Goal: Transaction & Acquisition: Book appointment/travel/reservation

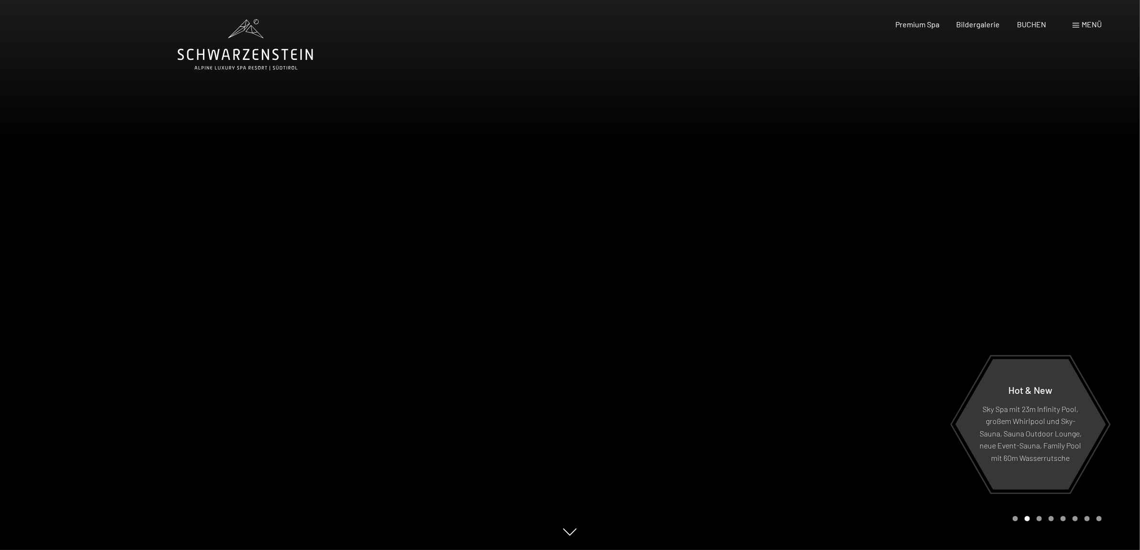
click at [1082, 22] on span "Menü" at bounding box center [1092, 24] width 20 height 9
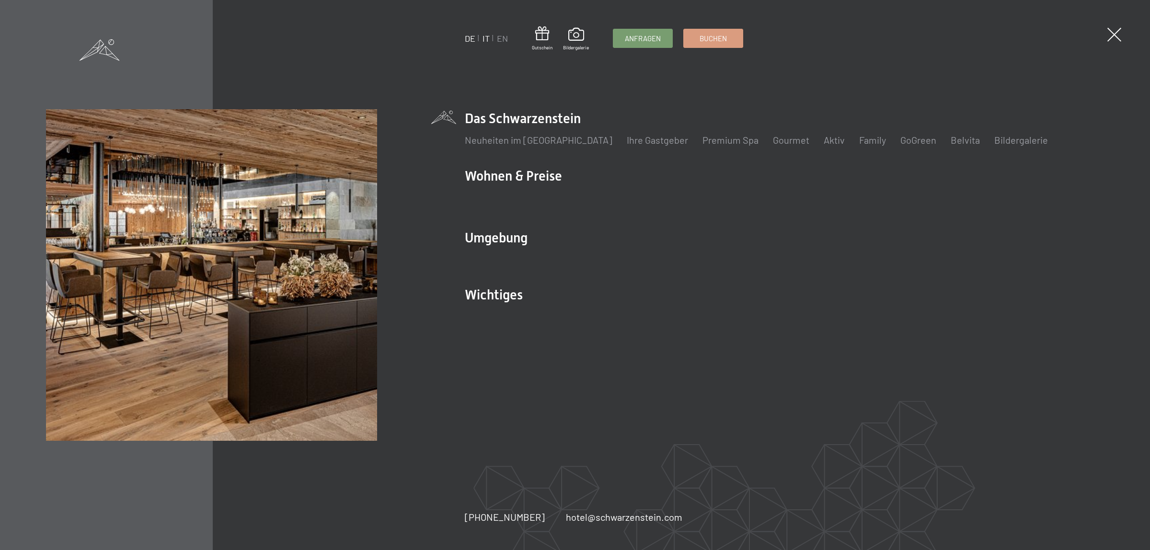
click at [485, 36] on link "IT" at bounding box center [485, 38] width 7 height 11
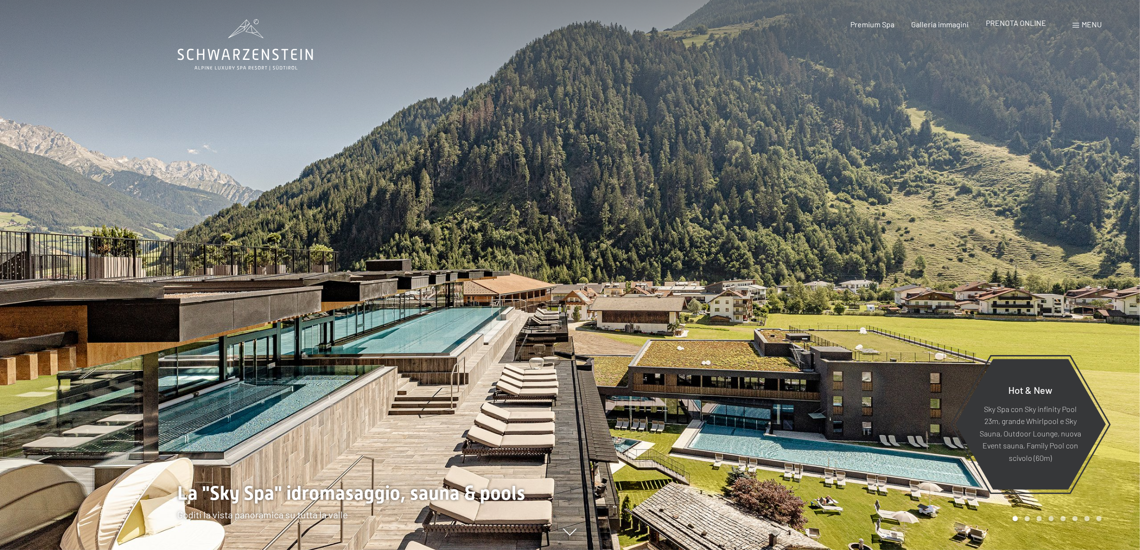
click at [1029, 27] on div "PRENOTA ONLINE" at bounding box center [1016, 23] width 60 height 11
click at [1029, 21] on span "PRENOTA ONLINE" at bounding box center [1016, 22] width 60 height 9
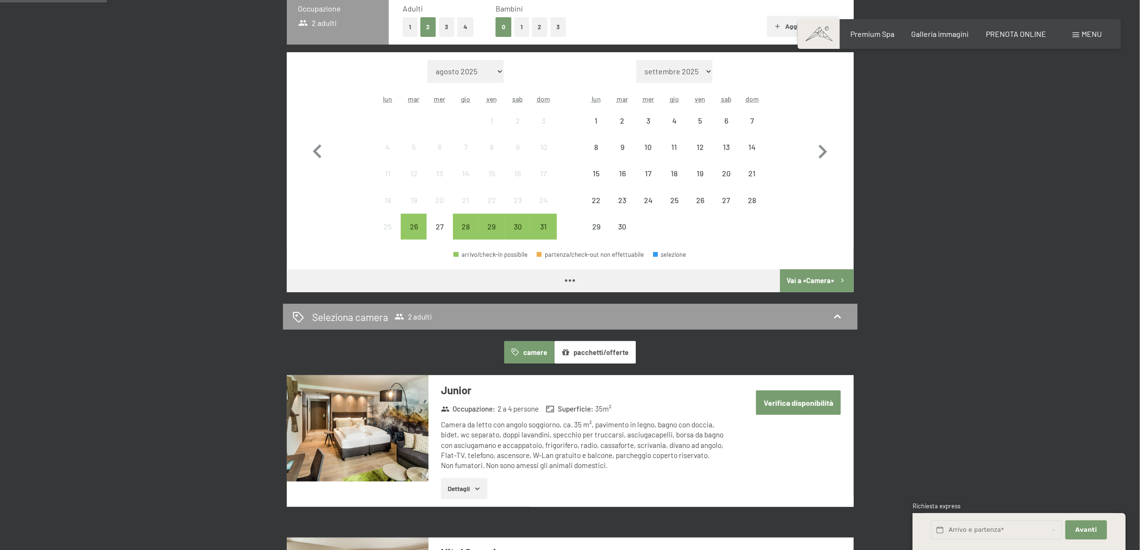
scroll to position [299, 0]
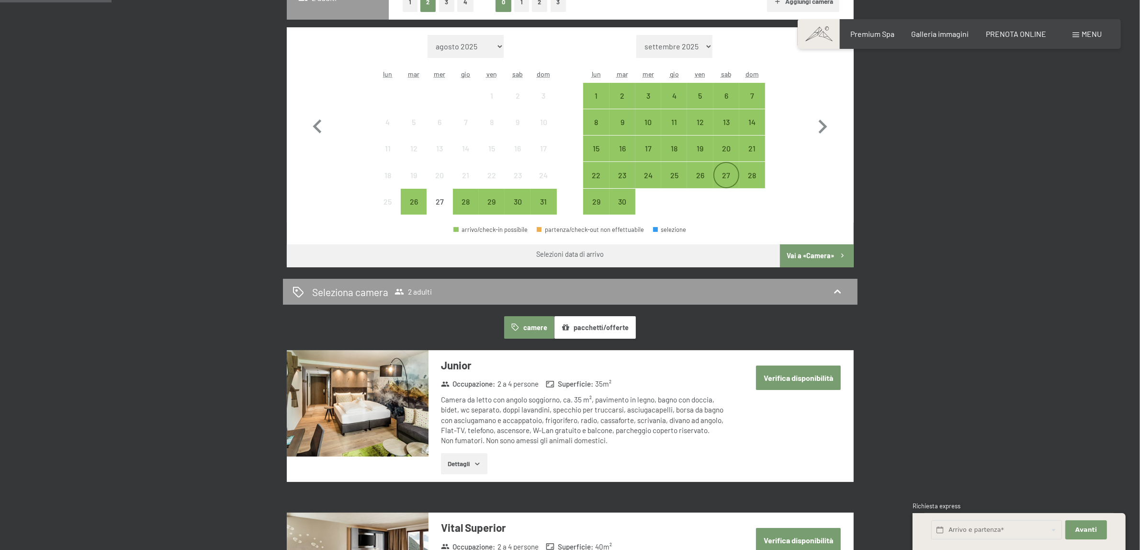
click at [722, 166] on div "27" at bounding box center [727, 175] width 24 height 24
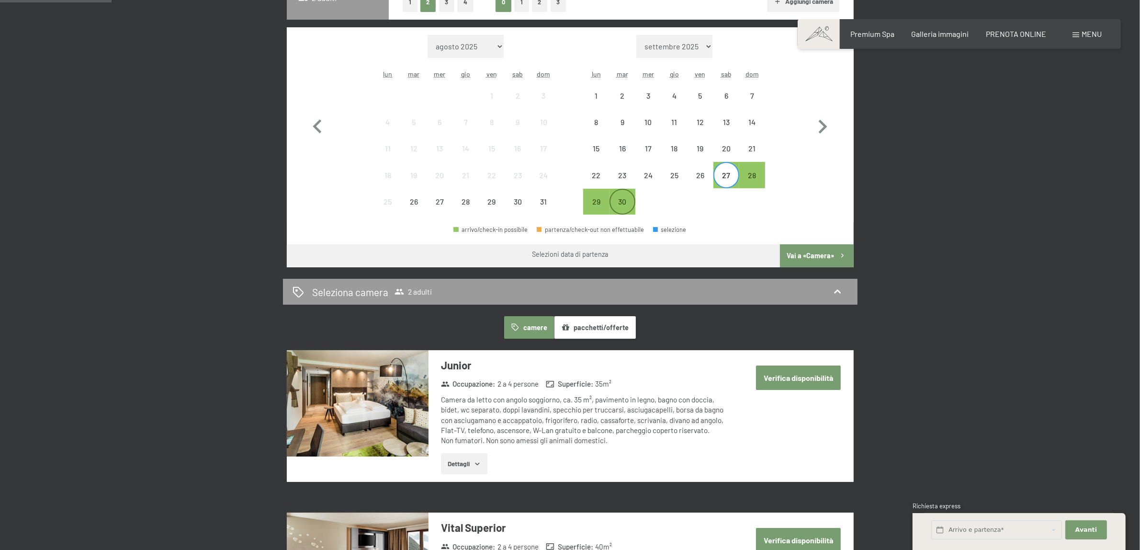
click at [631, 206] on div "30" at bounding box center [623, 210] width 24 height 24
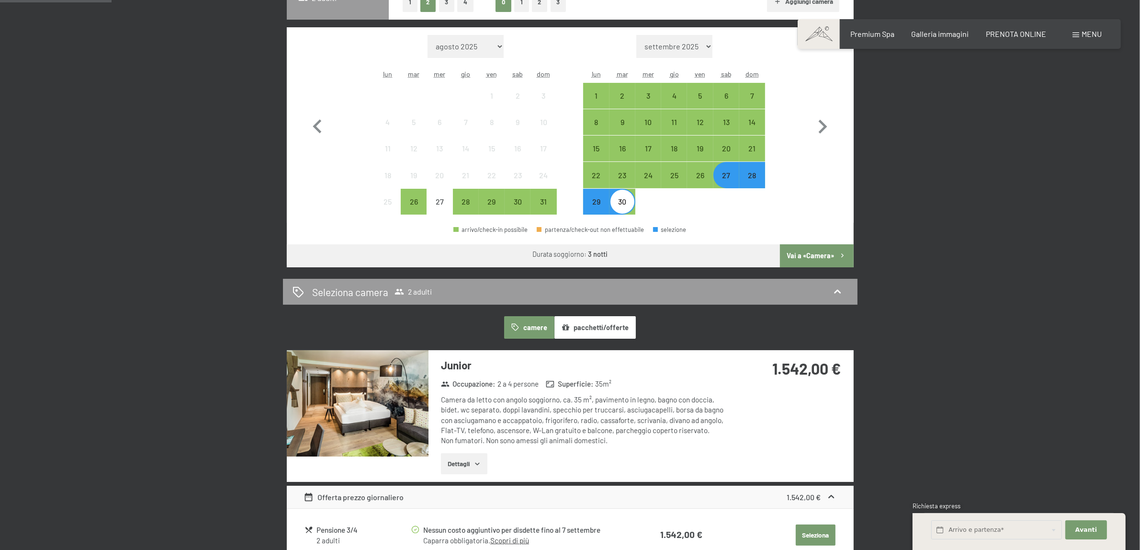
click at [820, 251] on button "Vai a «Camera»" at bounding box center [816, 255] width 73 height 23
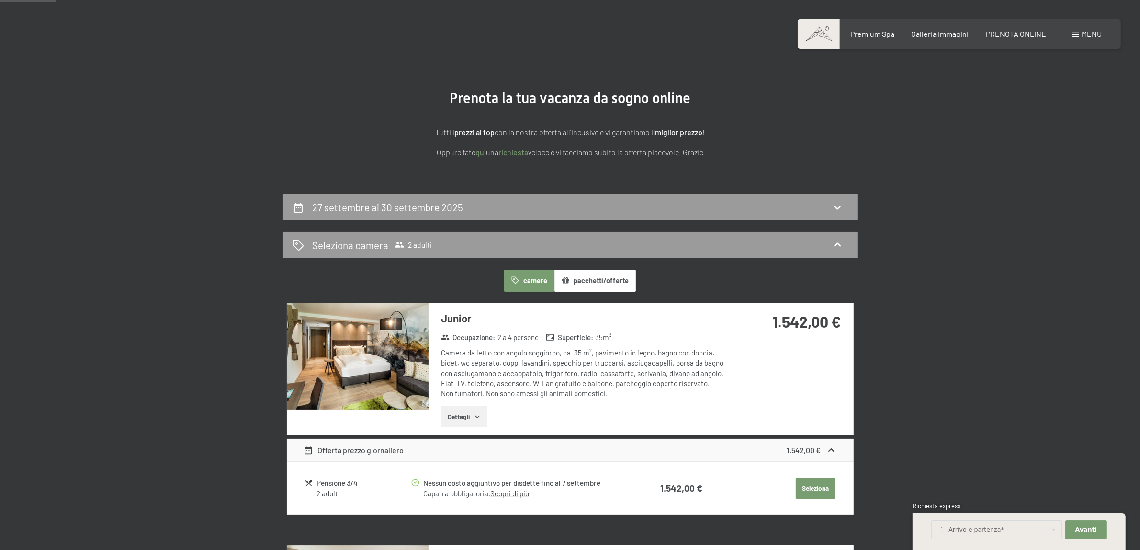
scroll to position [0, 0]
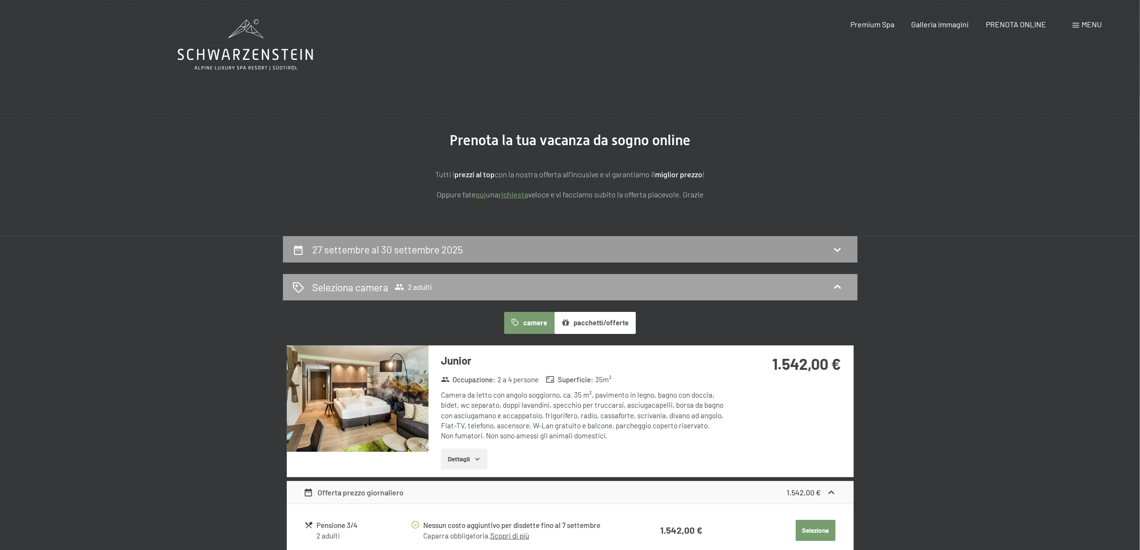
click at [376, 291] on h2 "Seleziona camera" at bounding box center [350, 287] width 76 height 14
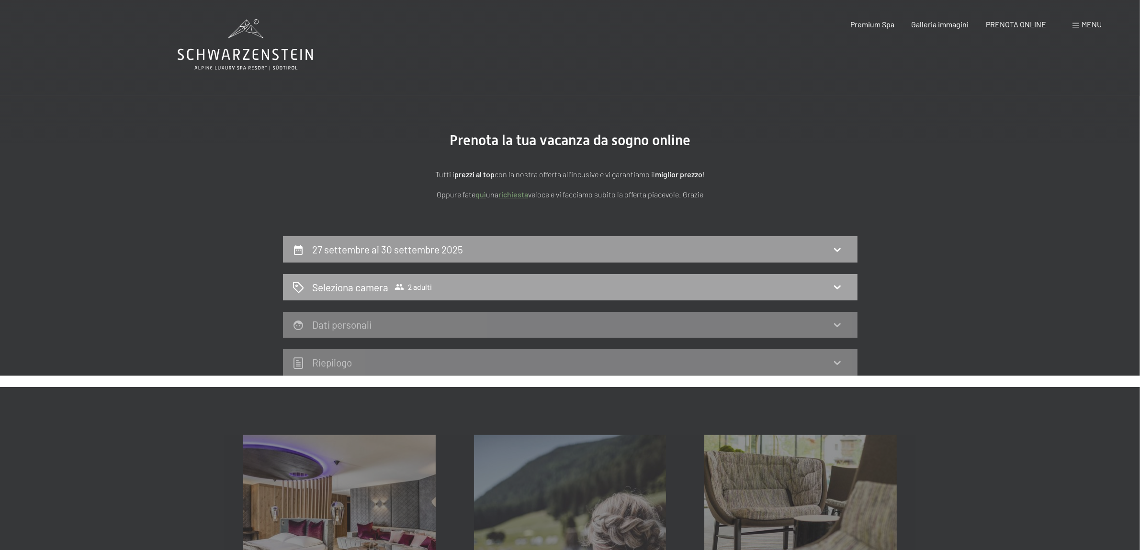
click at [422, 288] on span "2 adulti" at bounding box center [413, 287] width 37 height 10
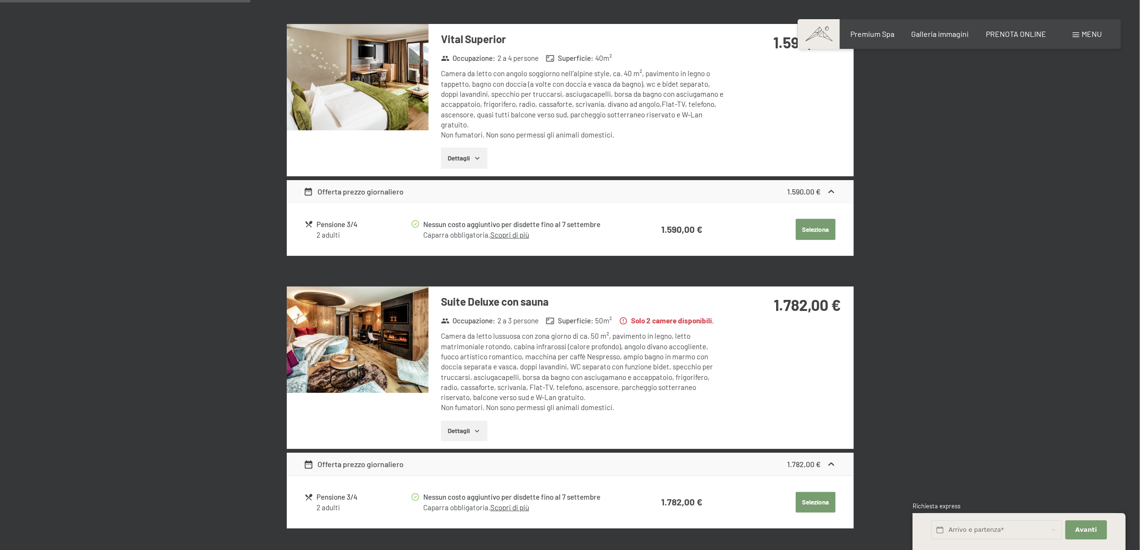
scroll to position [144, 0]
